Goal: Transaction & Acquisition: Obtain resource

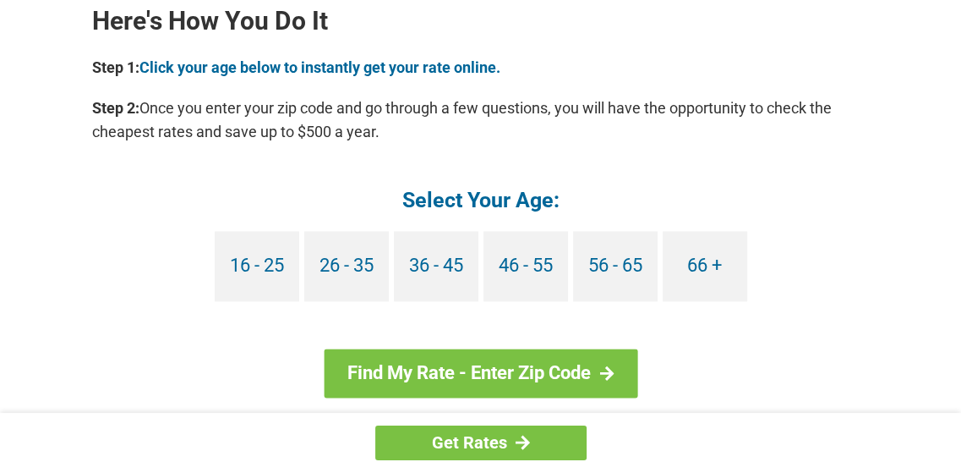
scroll to position [1564, 0]
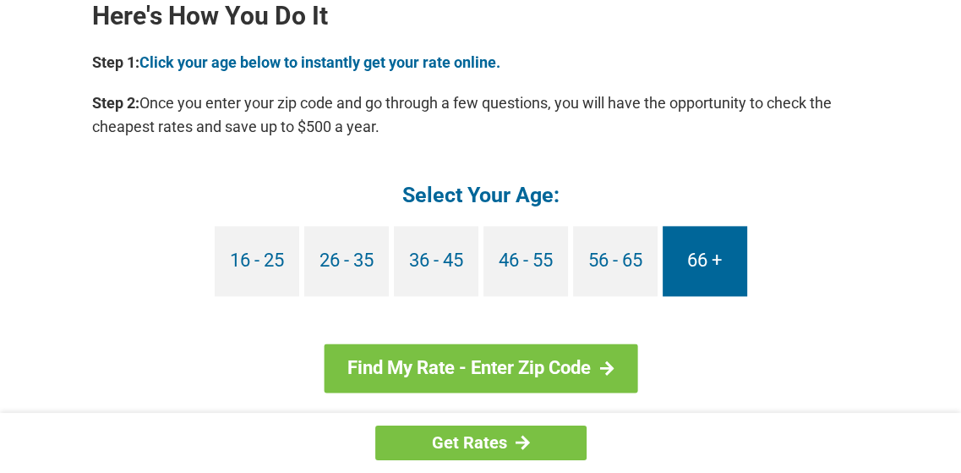
click at [706, 260] on link "66 +" at bounding box center [705, 261] width 85 height 70
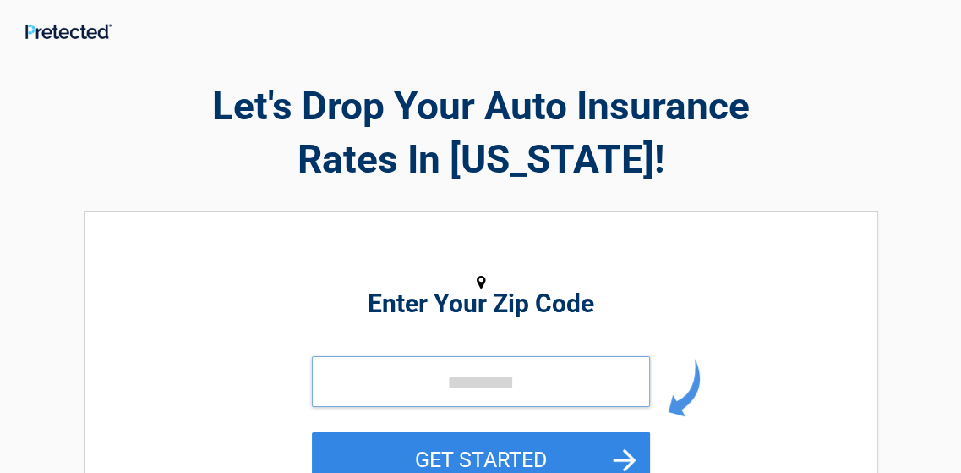
click at [425, 378] on input "tel" at bounding box center [481, 381] width 338 height 51
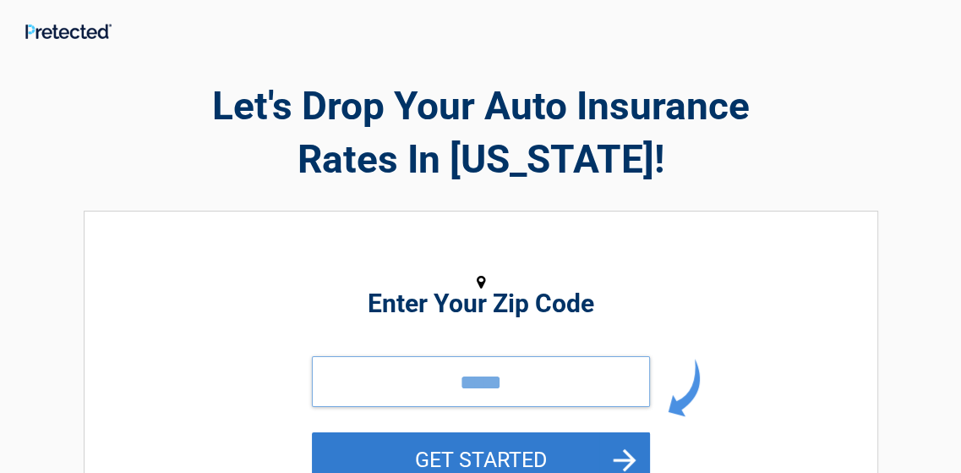
type input "*****"
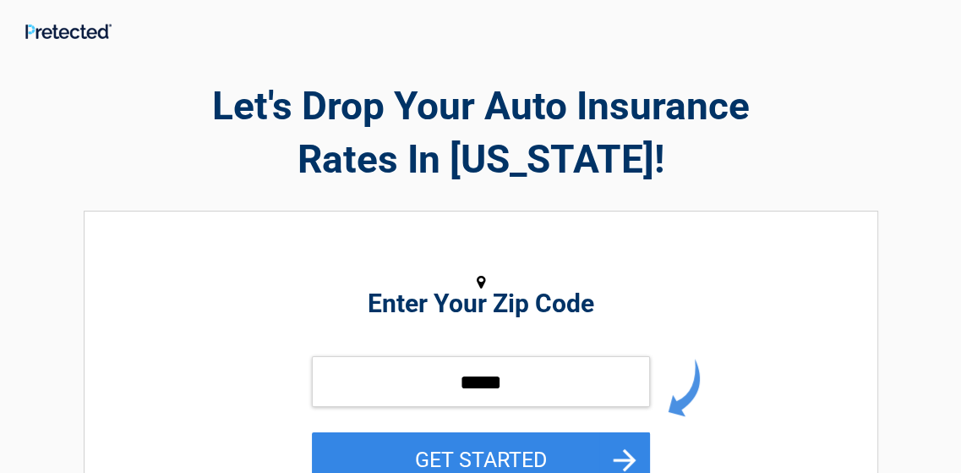
click at [511, 445] on button "GET STARTED" at bounding box center [481, 459] width 338 height 55
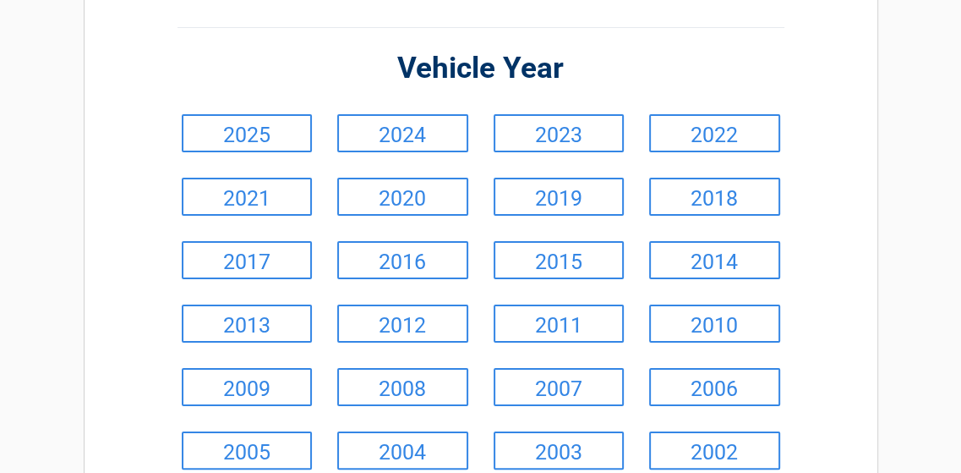
scroll to position [151, 0]
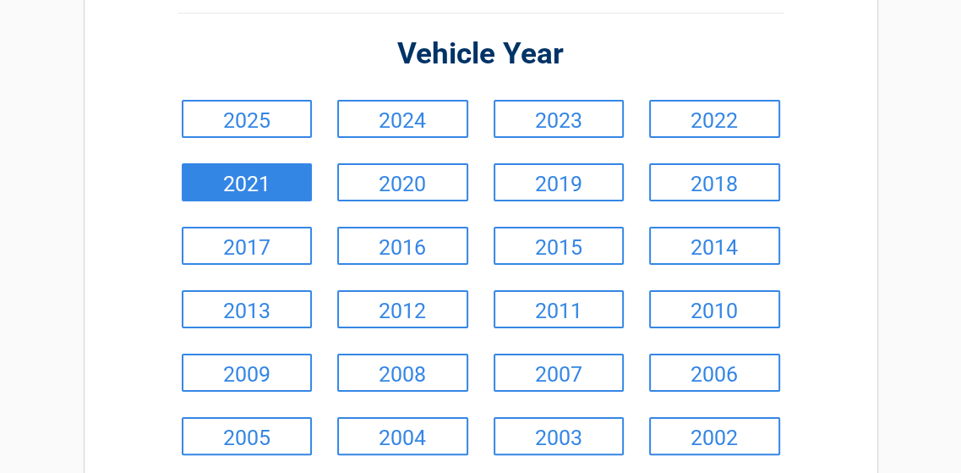
click at [260, 178] on link "2021" at bounding box center [247, 182] width 131 height 38
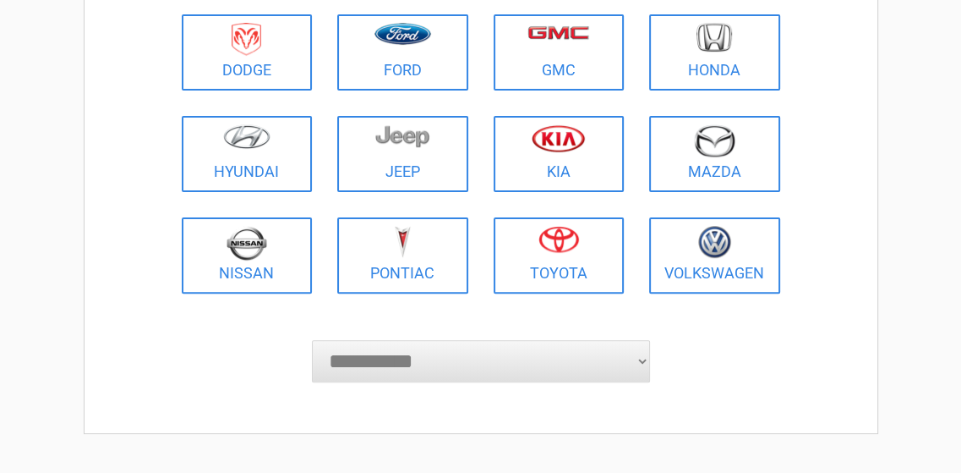
scroll to position [324, 0]
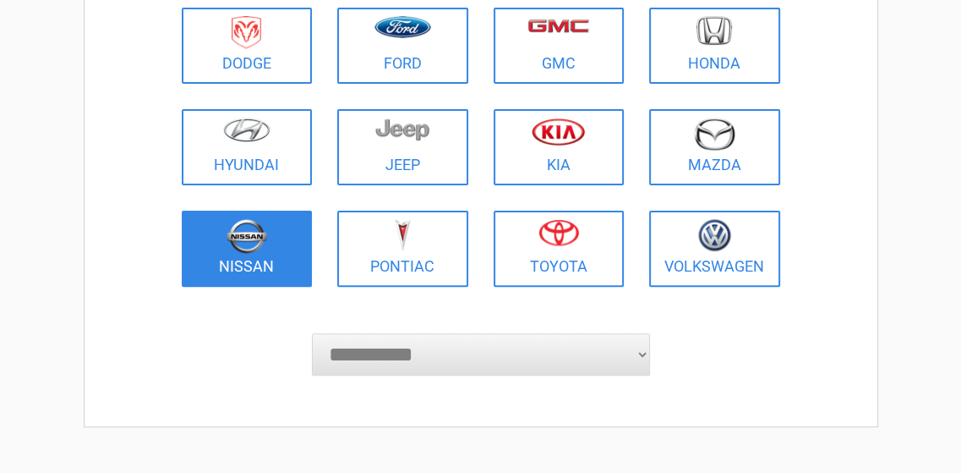
click at [237, 244] on img at bounding box center [247, 236] width 41 height 35
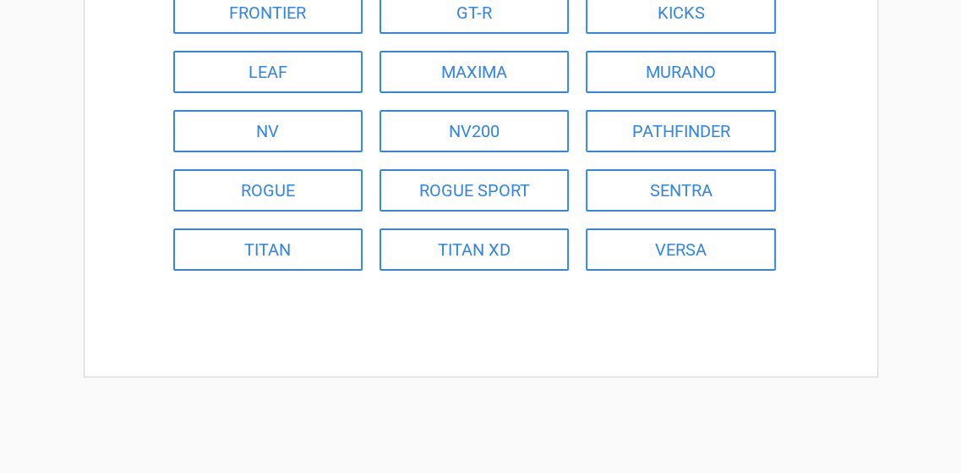
scroll to position [304, 0]
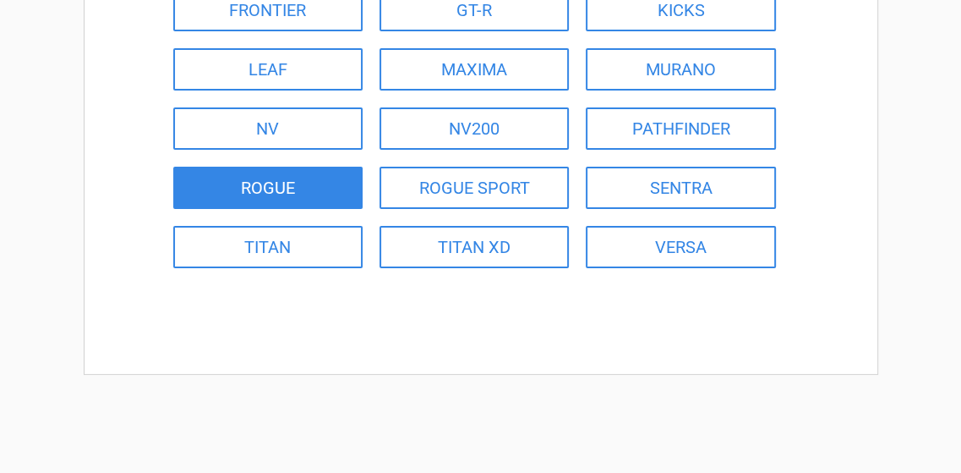
click at [276, 182] on link "ROGUE" at bounding box center [267, 188] width 189 height 42
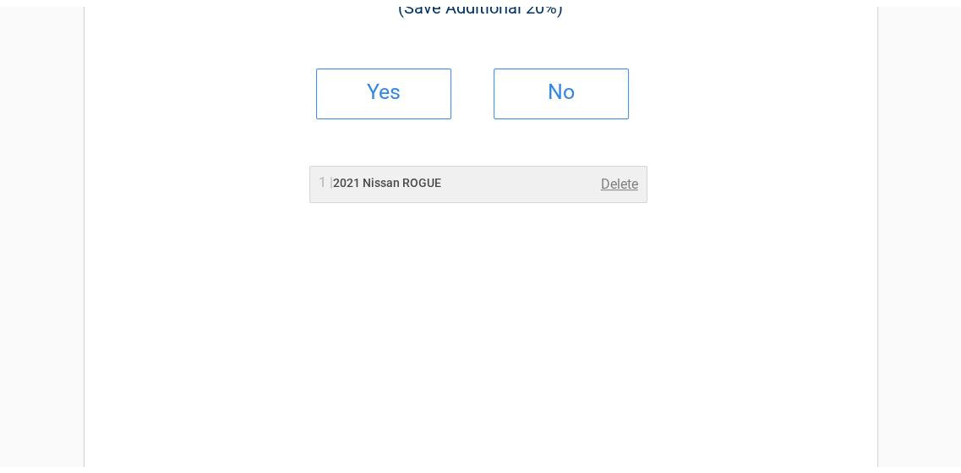
scroll to position [0, 0]
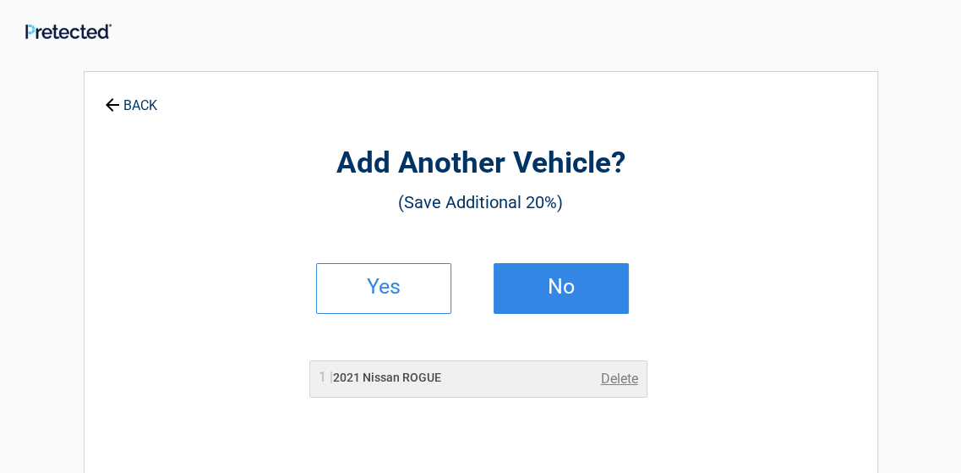
click at [572, 281] on h2 "No" at bounding box center [562, 287] width 100 height 12
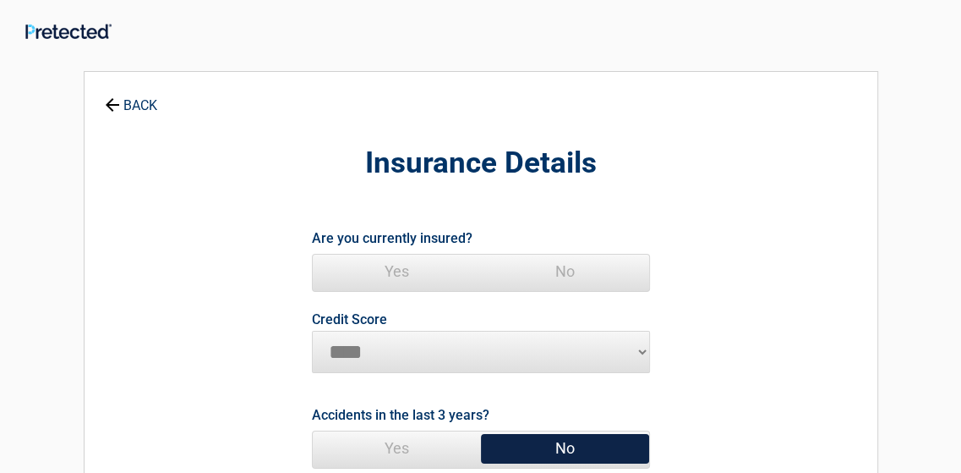
click at [401, 266] on span "Yes" at bounding box center [397, 272] width 168 height 34
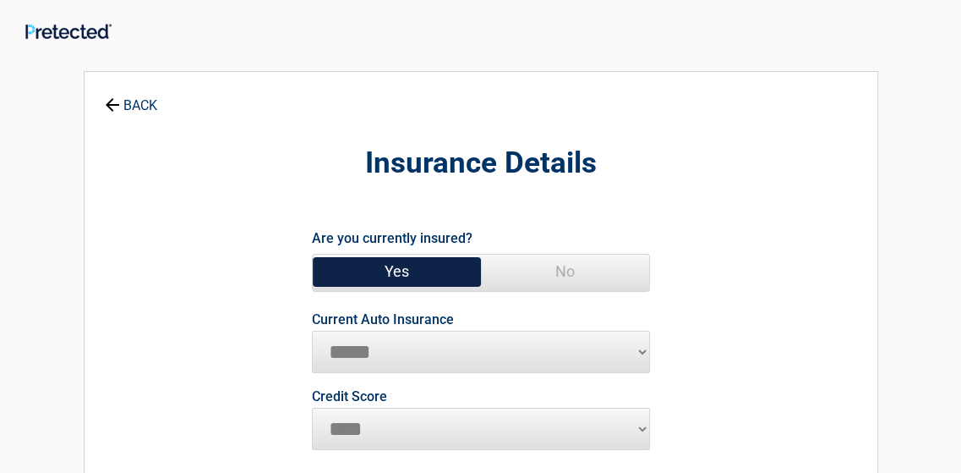
click at [643, 350] on select "**********" at bounding box center [481, 352] width 338 height 42
select select "**********"
click at [312, 331] on select "**********" at bounding box center [481, 352] width 338 height 42
click at [359, 421] on select "********* **** ******* ****" at bounding box center [481, 429] width 338 height 42
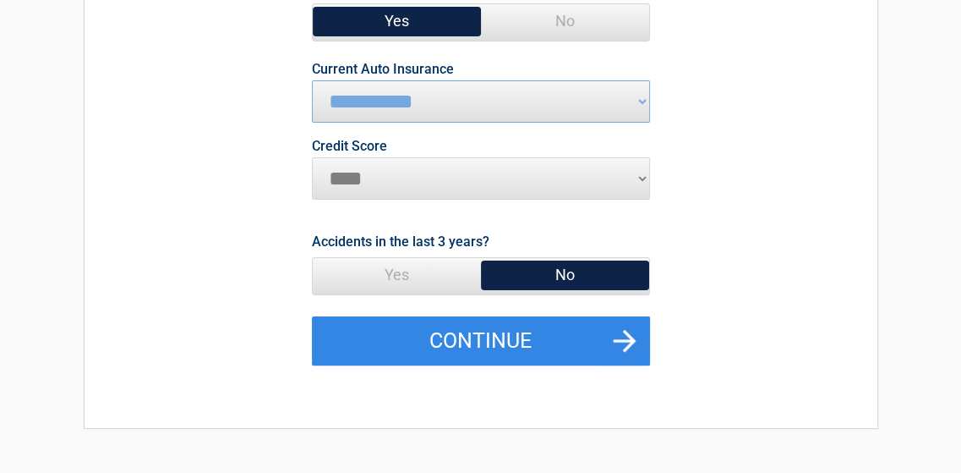
scroll to position [252, 0]
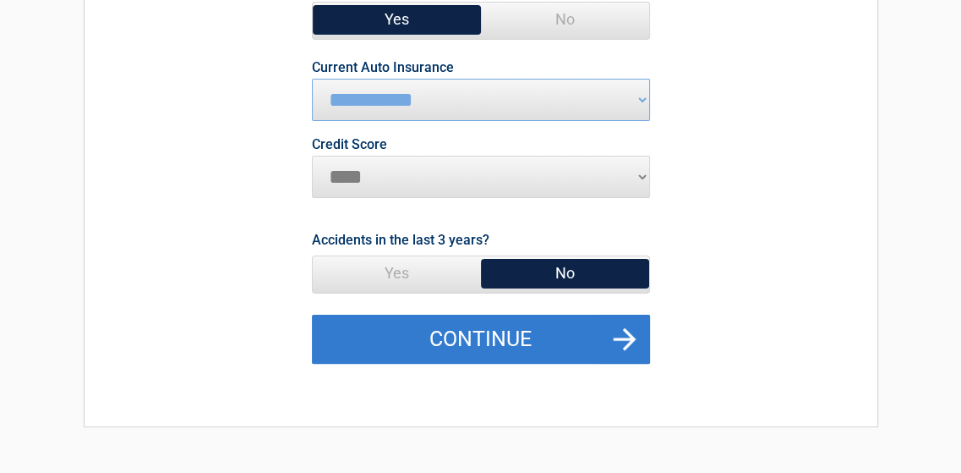
drag, startPoint x: 471, startPoint y: 334, endPoint x: 477, endPoint y: 327, distance: 9.0
click at [473, 331] on button "Continue" at bounding box center [481, 339] width 338 height 49
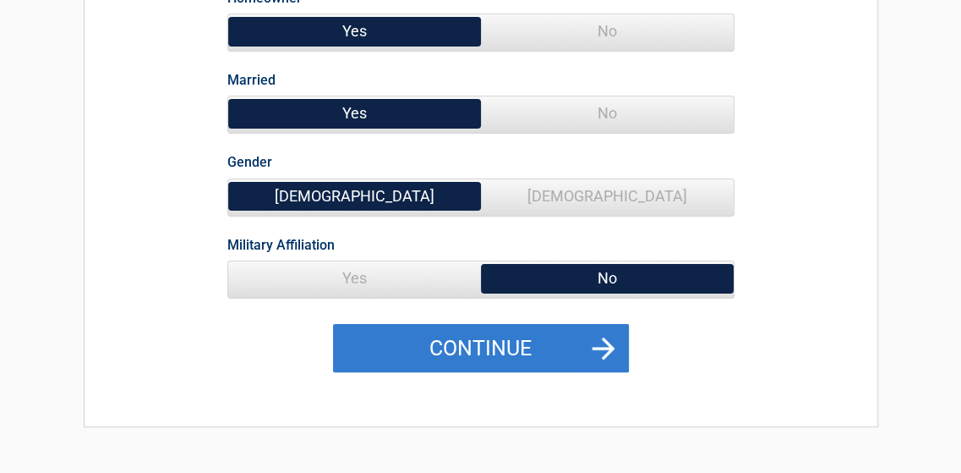
click at [483, 338] on button "Continue" at bounding box center [481, 348] width 296 height 49
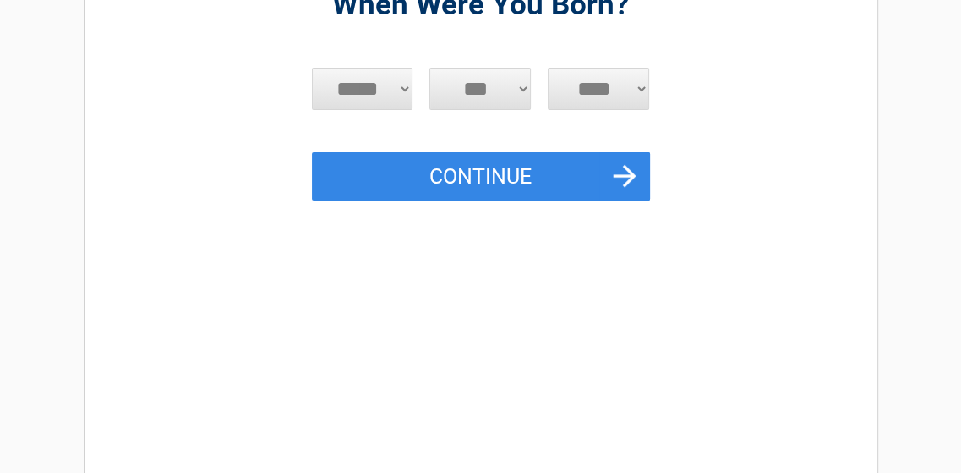
scroll to position [154, 0]
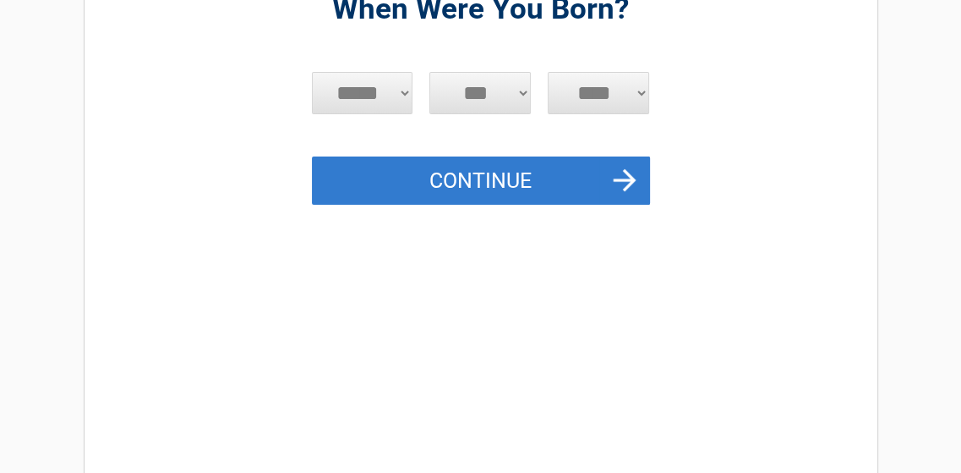
click at [460, 172] on button "Continue" at bounding box center [481, 180] width 338 height 49
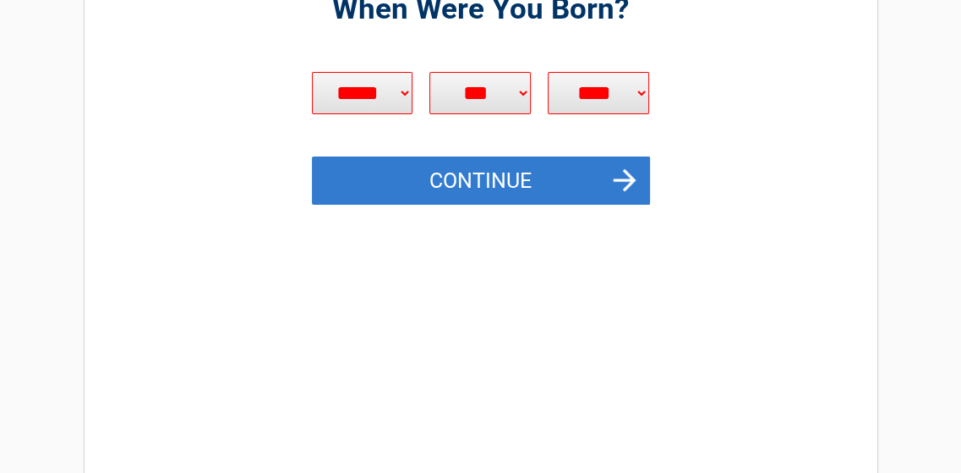
click at [457, 170] on button "Continue" at bounding box center [481, 180] width 338 height 49
click at [455, 172] on button "Continue" at bounding box center [481, 180] width 338 height 49
